Goal: Task Accomplishment & Management: Manage account settings

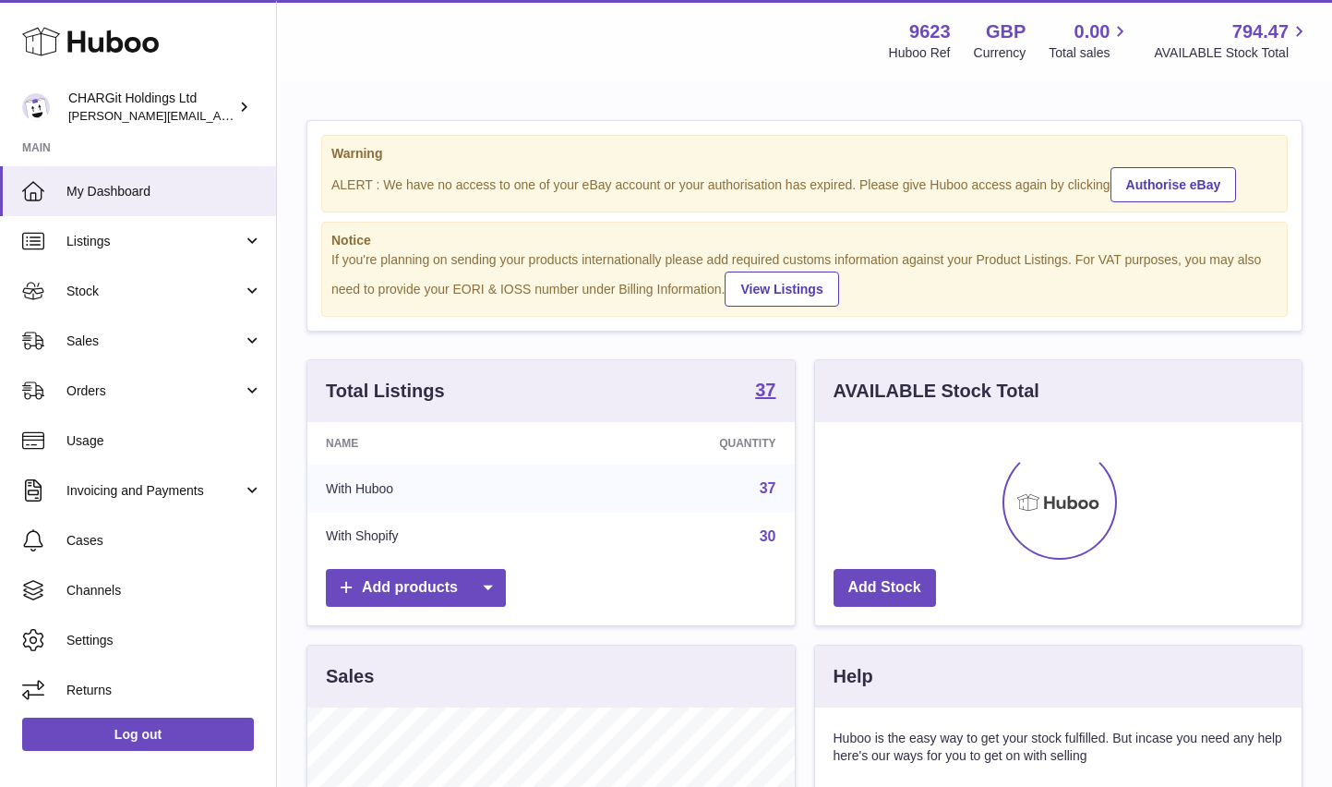
scroll to position [288, 487]
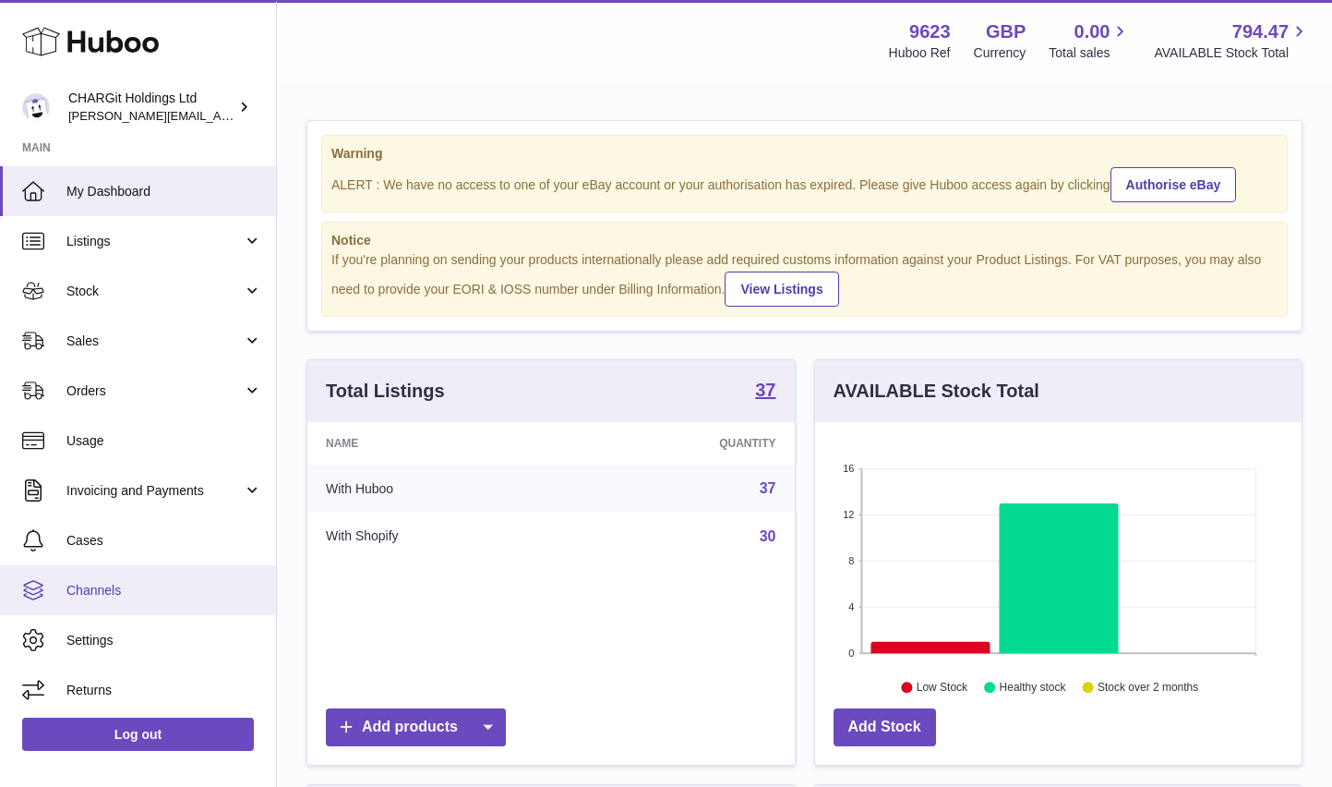
click at [97, 590] on span "Channels" at bounding box center [164, 591] width 196 height 18
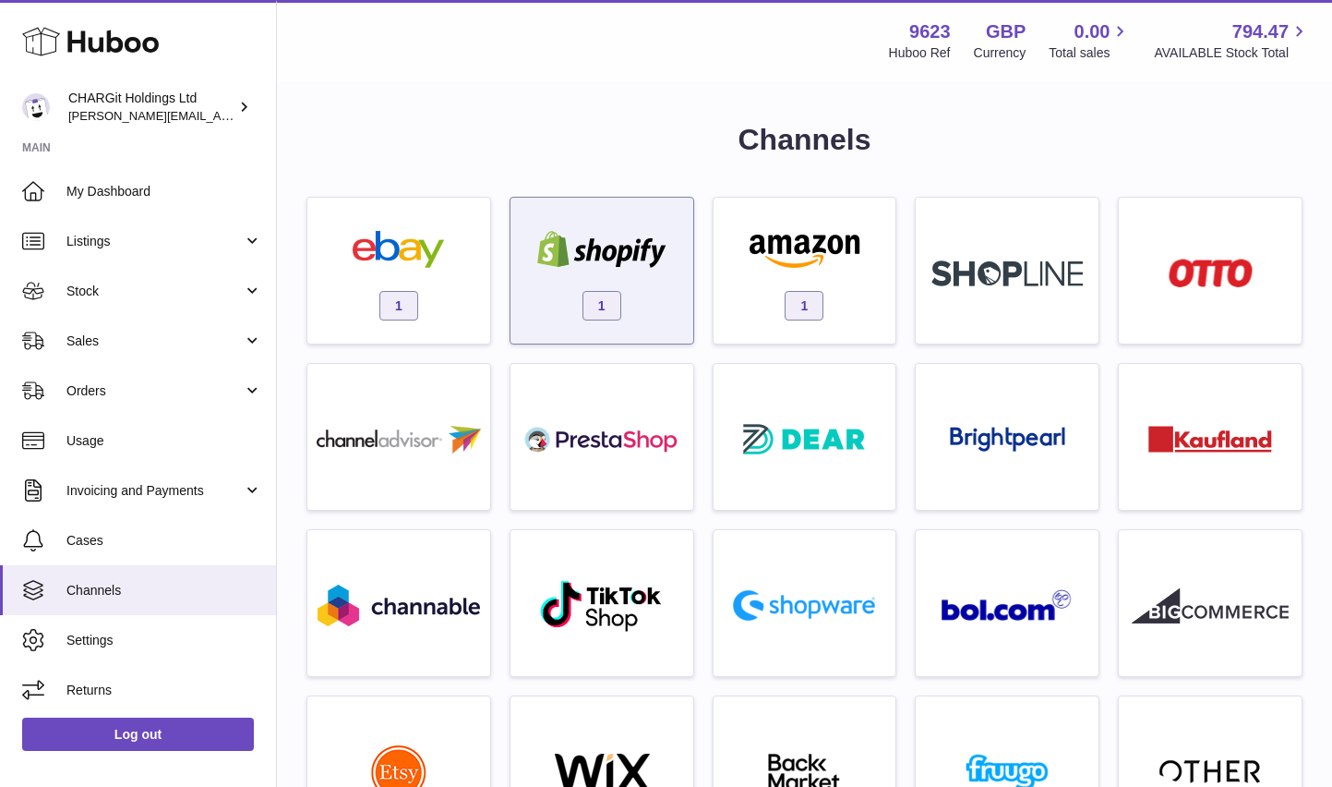
click at [615, 250] on img at bounding box center [601, 249] width 157 height 37
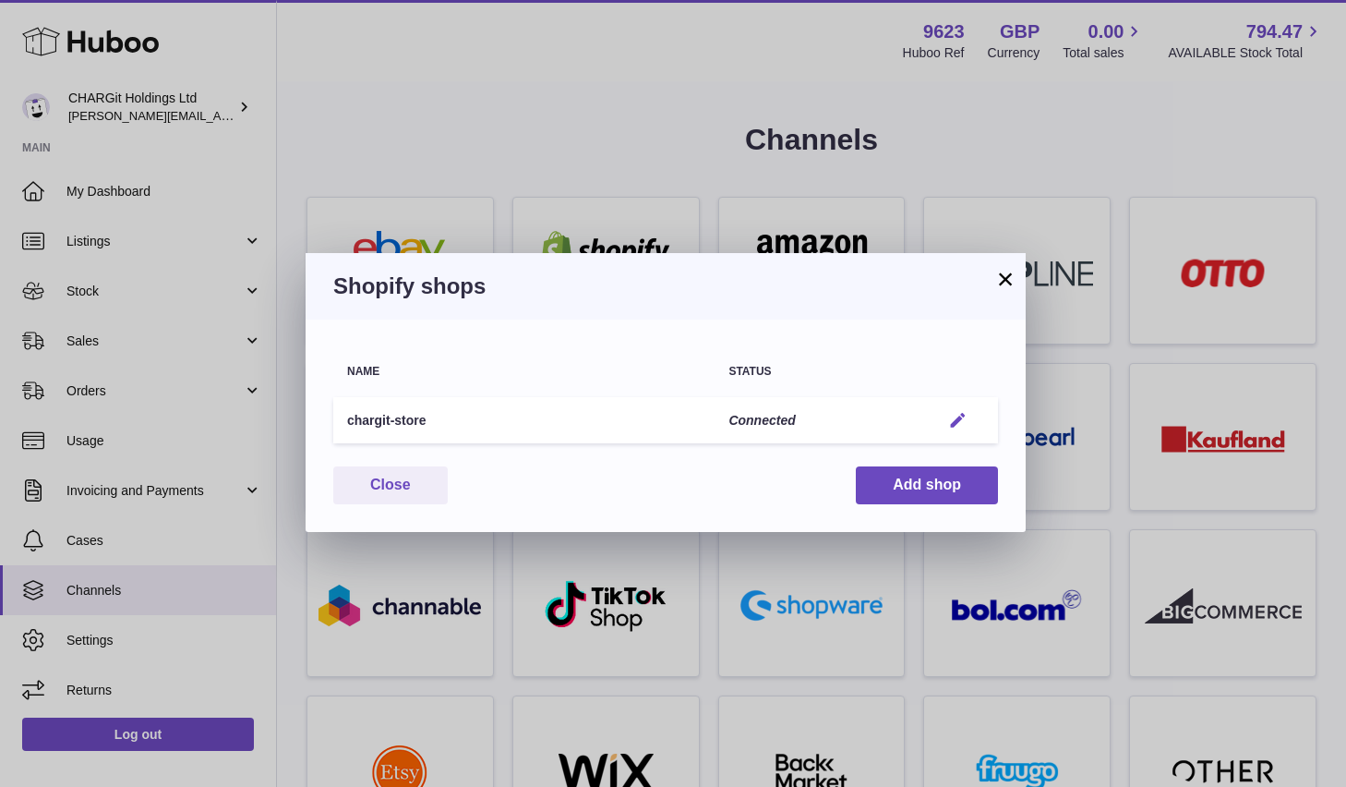
click at [956, 421] on em "button" at bounding box center [957, 420] width 19 height 19
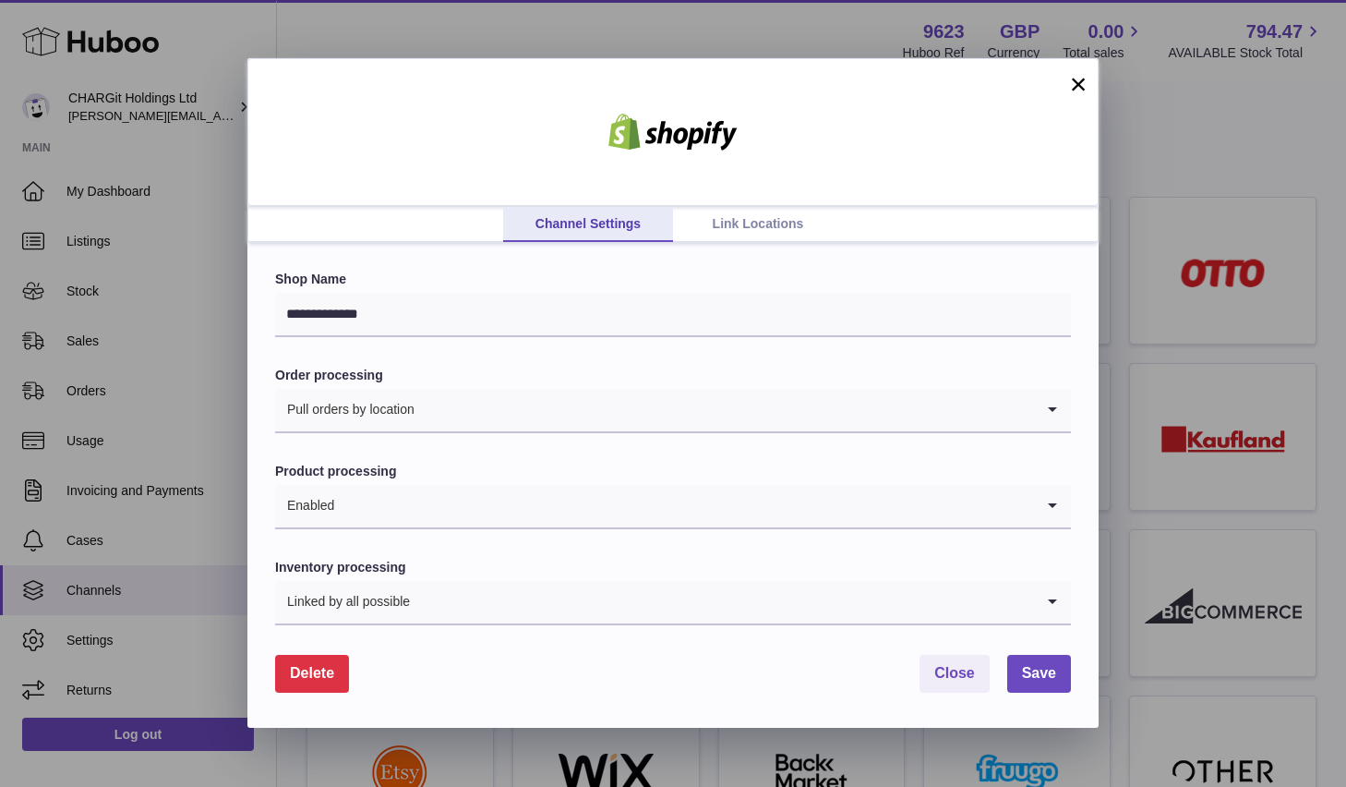
click at [761, 223] on link "Link Locations" at bounding box center [758, 224] width 170 height 35
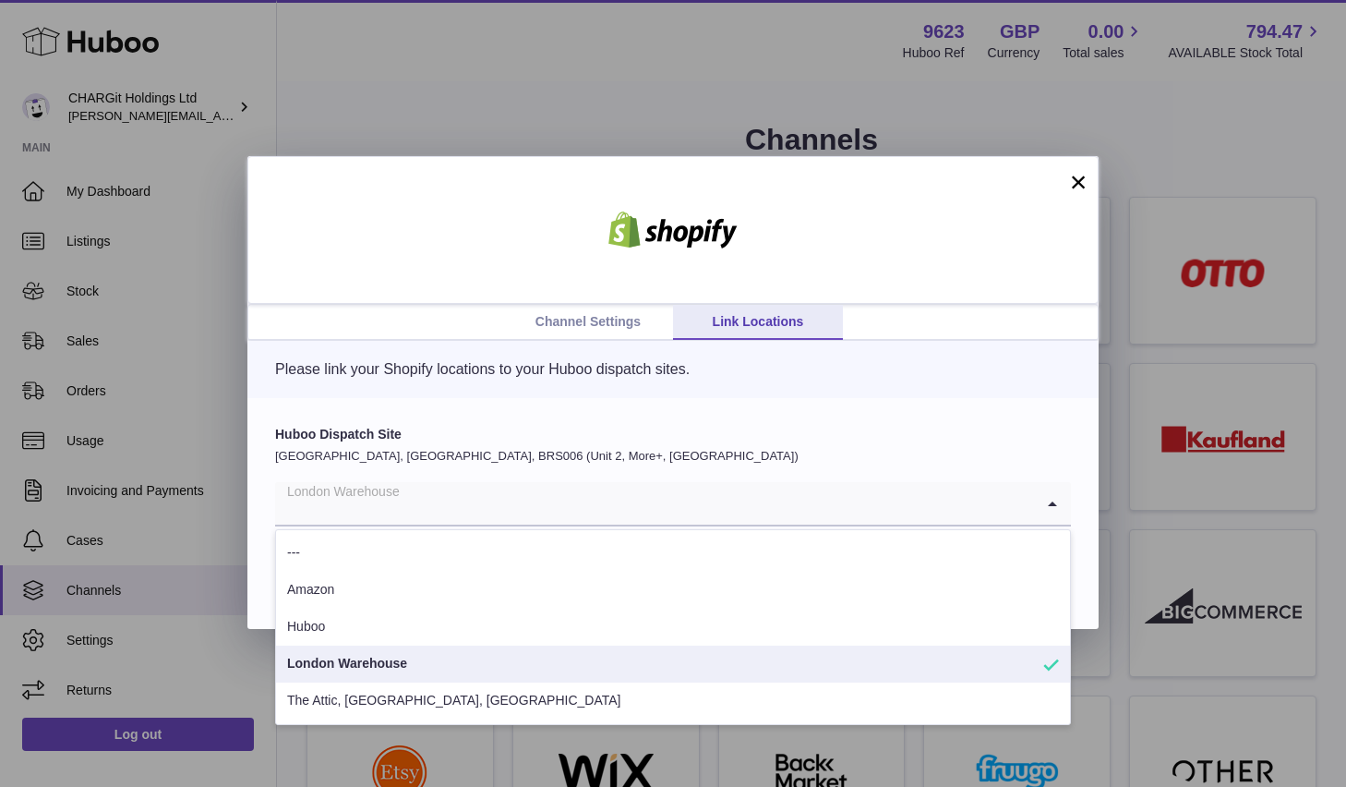
click at [1053, 499] on icon "Search for option" at bounding box center [1052, 503] width 37 height 42
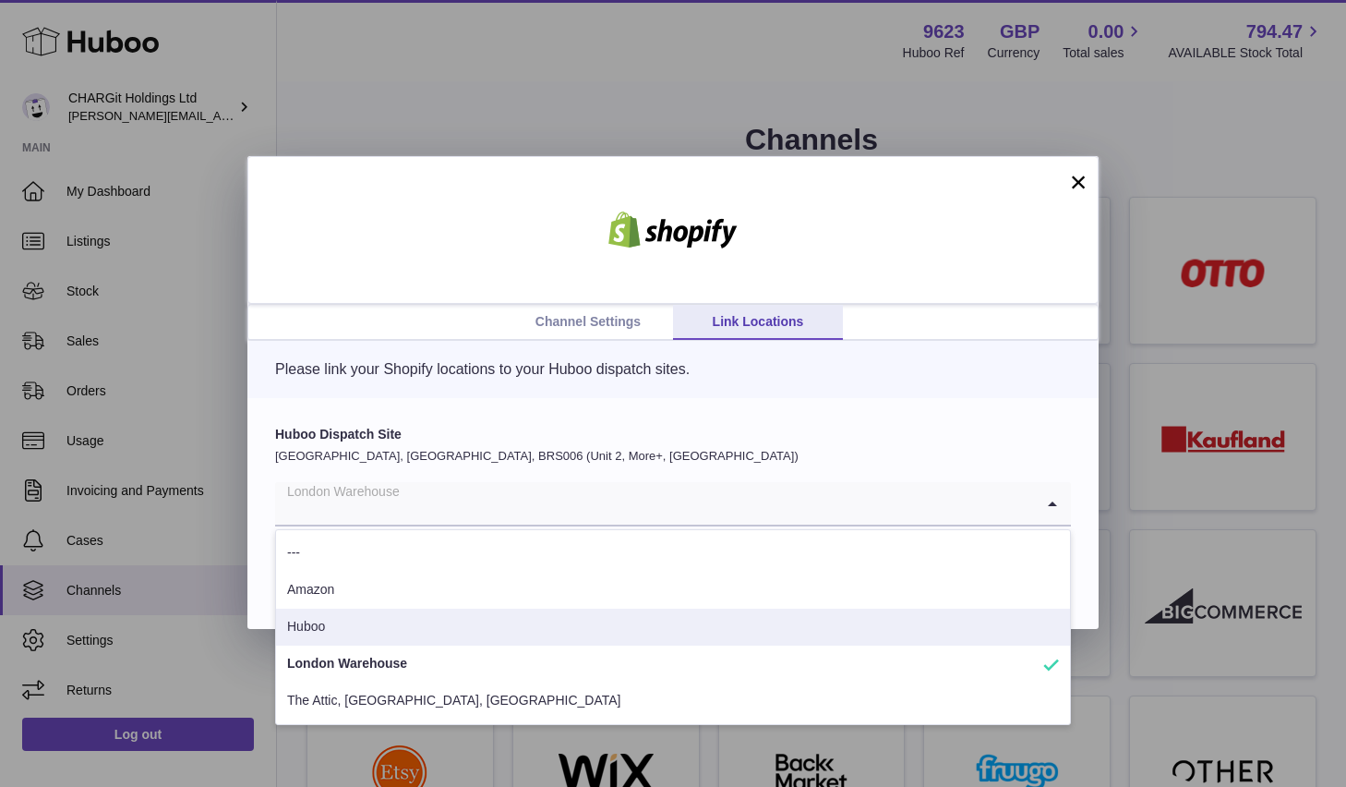
click at [813, 629] on li "Huboo" at bounding box center [673, 626] width 794 height 37
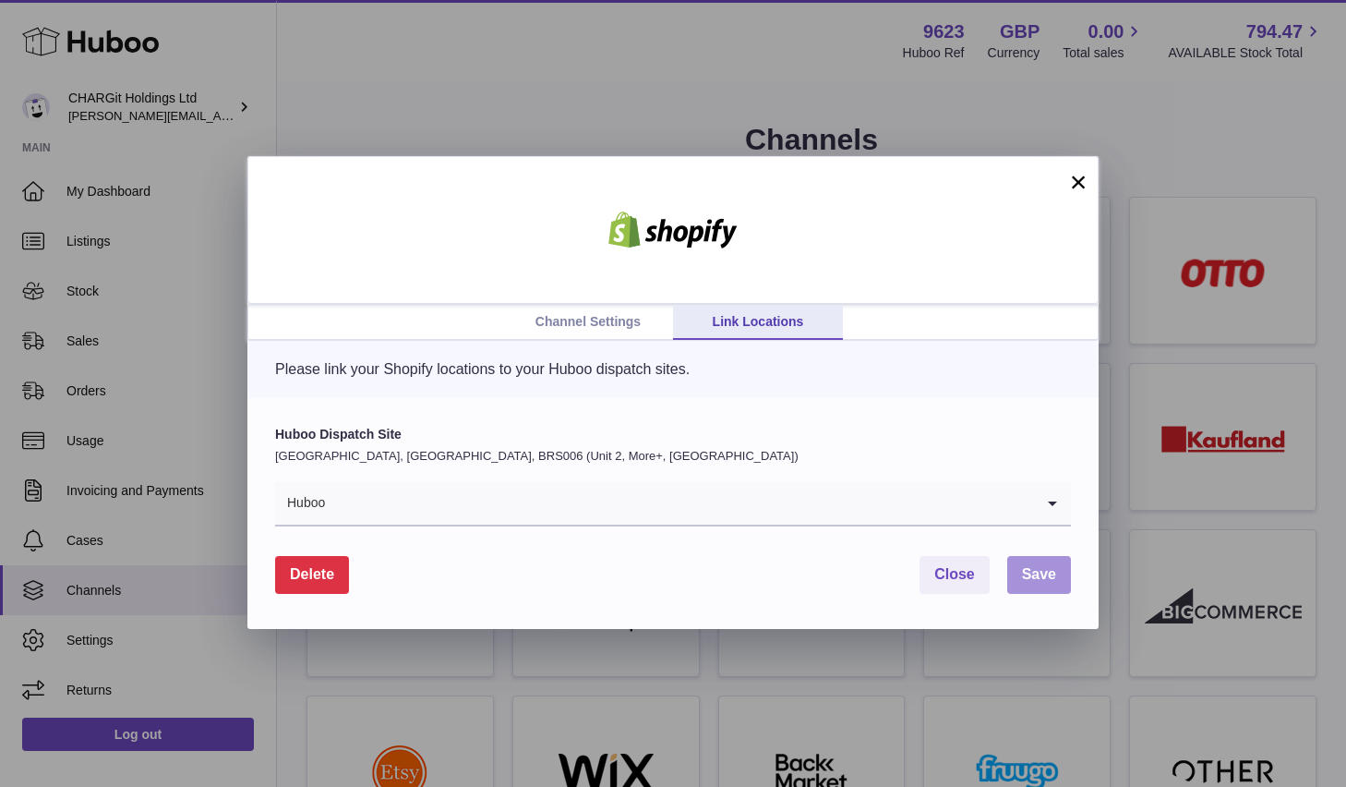
click at [1041, 577] on span "Save" at bounding box center [1039, 574] width 34 height 16
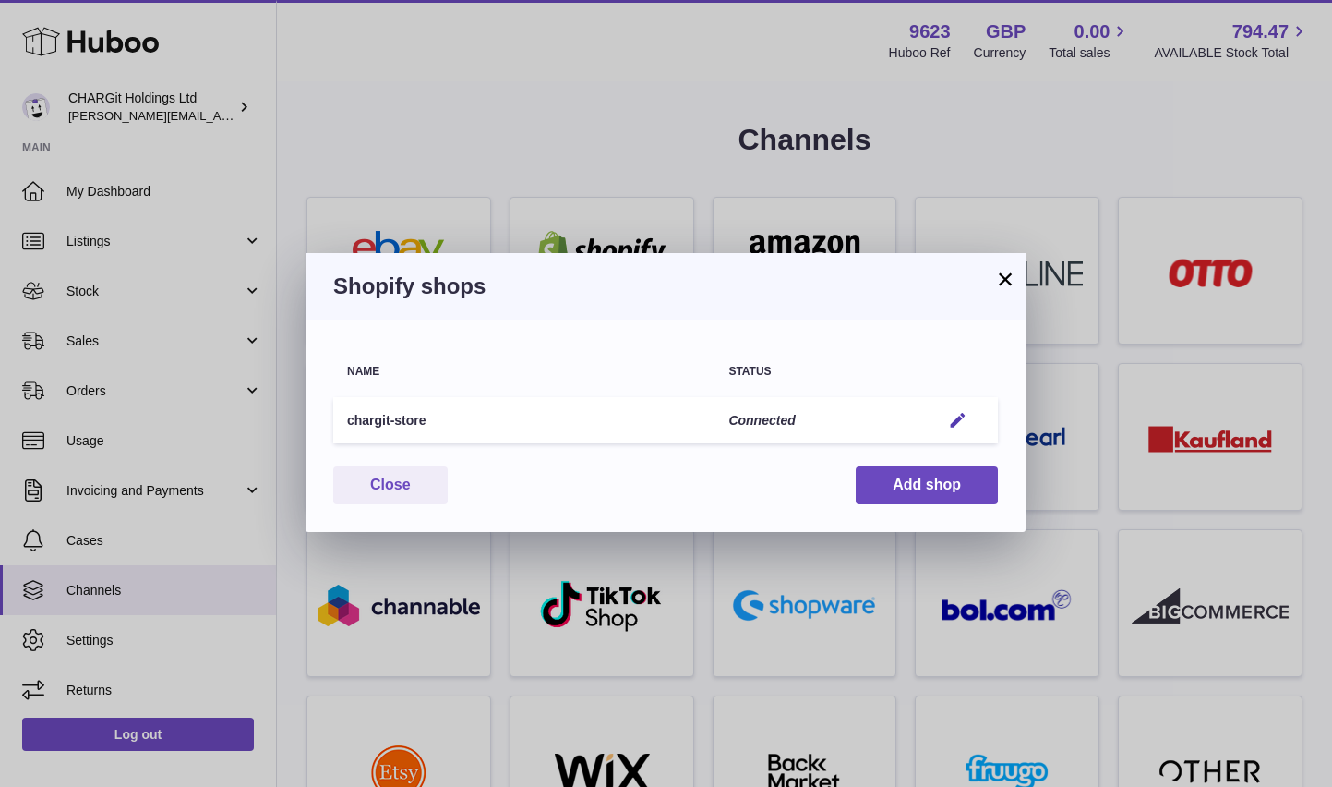
click at [1009, 280] on button "×" at bounding box center [1005, 279] width 22 height 22
